Goal: Find specific page/section: Find specific page/section

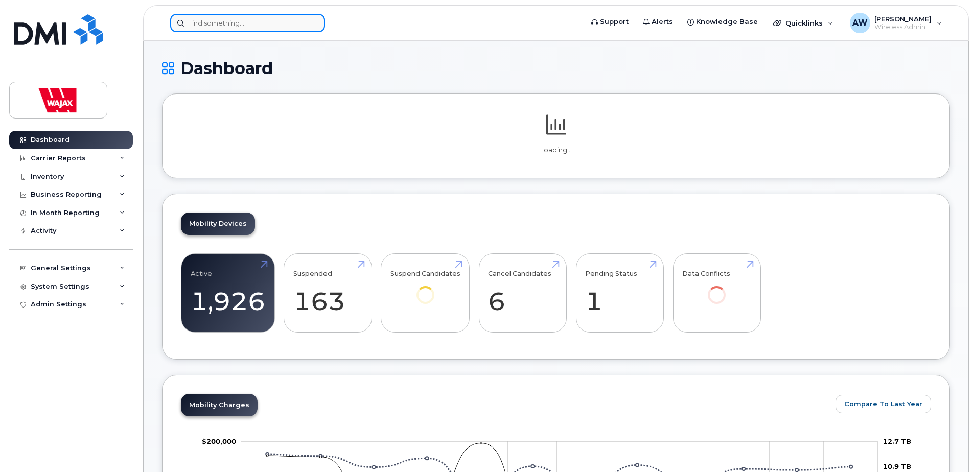
click at [270, 29] on input at bounding box center [247, 23] width 155 height 18
paste input "6393180018"
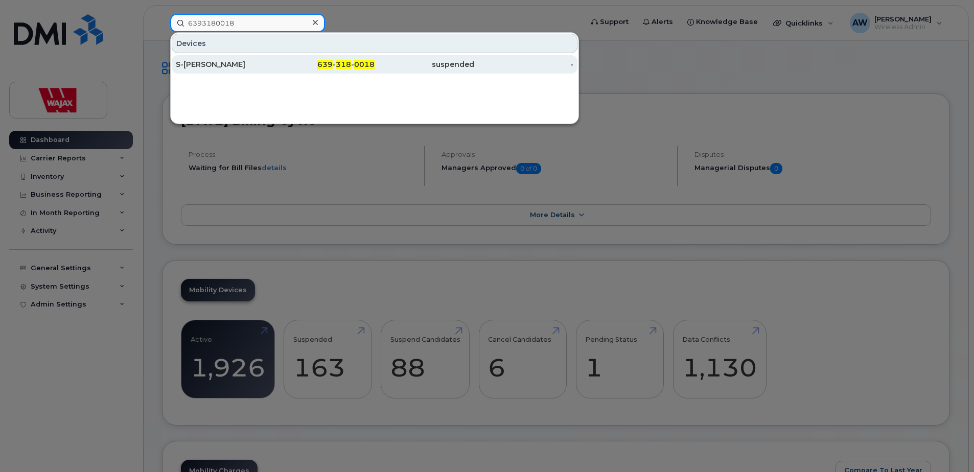
type input "6393180018"
click at [276, 66] on div "639 - 318 - 0018" at bounding box center [325, 64] width 100 height 10
